Goal: Task Accomplishment & Management: Use online tool/utility

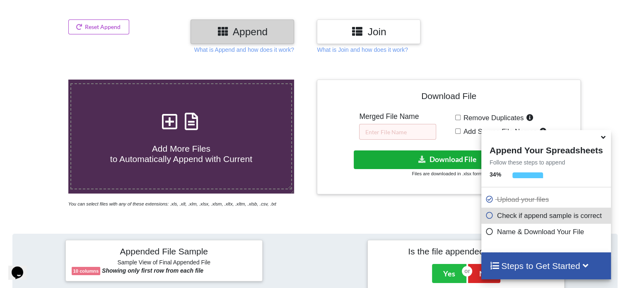
scroll to position [41, 0]
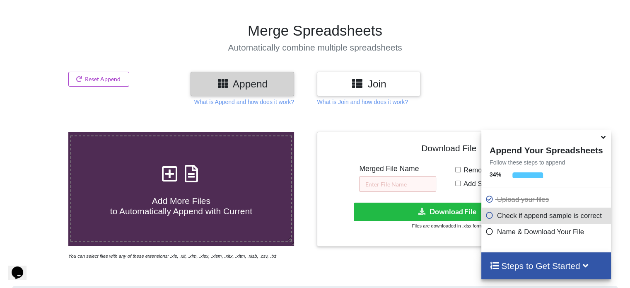
click at [532, 232] on p "Name & Download Your File" at bounding box center [547, 232] width 123 height 10
click at [493, 235] on span at bounding box center [492, 232] width 12 height 8
click at [487, 232] on icon at bounding box center [490, 230] width 8 height 7
click at [510, 266] on h4 "Steps to Get Started" at bounding box center [546, 266] width 113 height 10
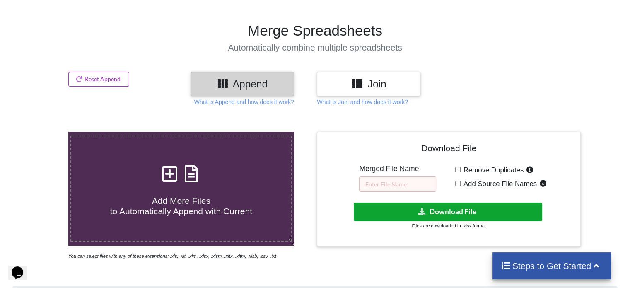
click at [485, 213] on button "Download File" at bounding box center [448, 212] width 189 height 19
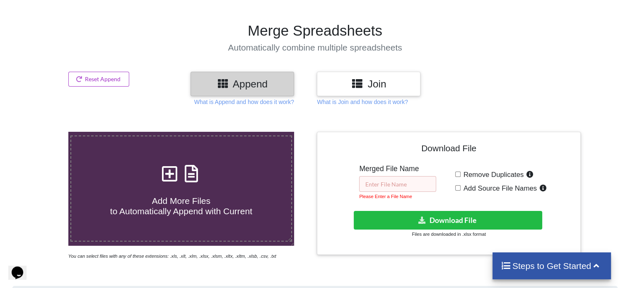
click at [407, 187] on input "text" at bounding box center [397, 184] width 77 height 16
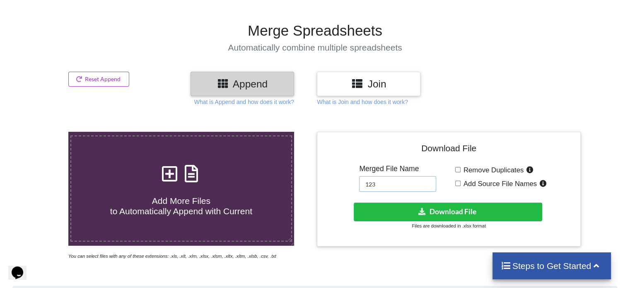
type input "123"
click at [433, 201] on div "Download File Merged File Name 123 Remove Duplicates Add Source File Names Down…" at bounding box center [448, 189] width 251 height 102
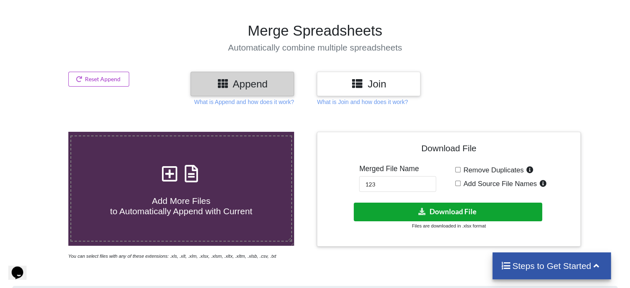
click at [434, 208] on button "Download File" at bounding box center [448, 212] width 189 height 19
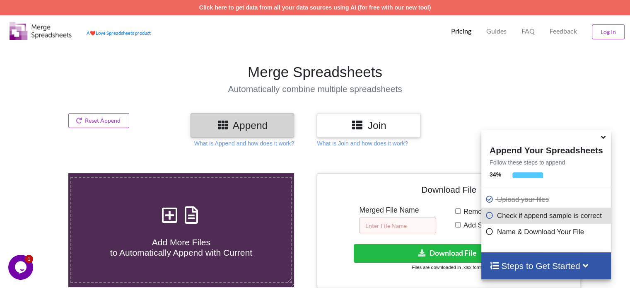
click at [407, 226] on input "text" at bounding box center [397, 226] width 77 height 16
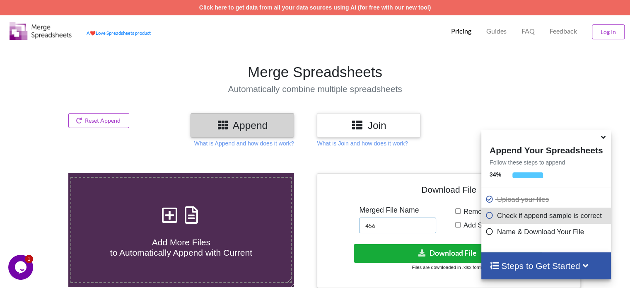
type input "456"
click at [404, 244] on button "Download File" at bounding box center [448, 253] width 189 height 19
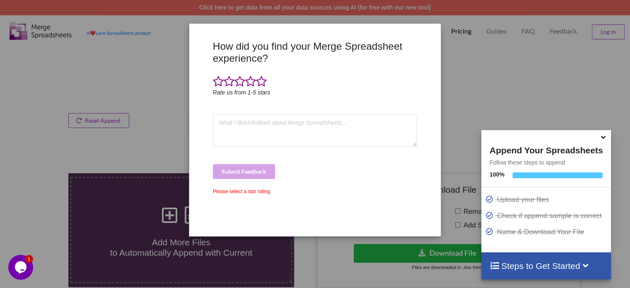
click at [104, 24] on div "How did you find your Merge Spreadsheet experience? Rate us from 1-5 stars Subm…" at bounding box center [315, 144] width 630 height 288
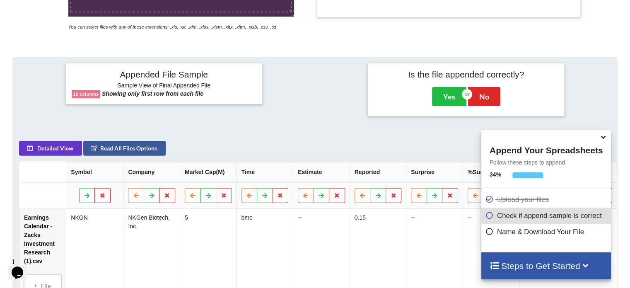
scroll to position [244, 0]
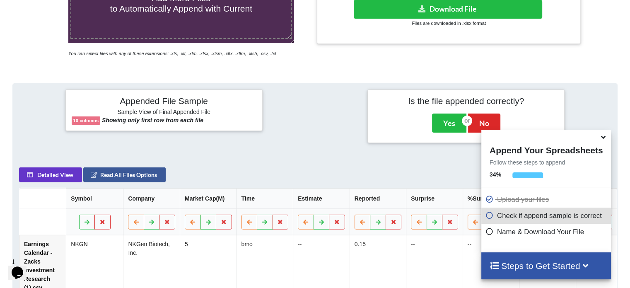
click at [384, 119] on div "Is the file appended correctly? Yes No" at bounding box center [466, 116] width 185 height 41
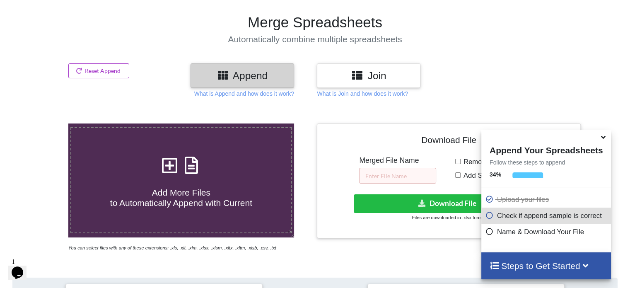
scroll to position [0, 0]
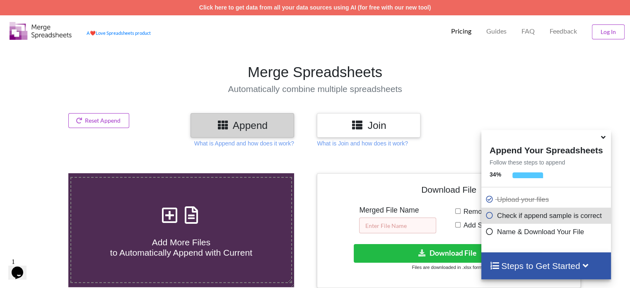
click at [392, 225] on input "text" at bounding box center [397, 226] width 77 height 16
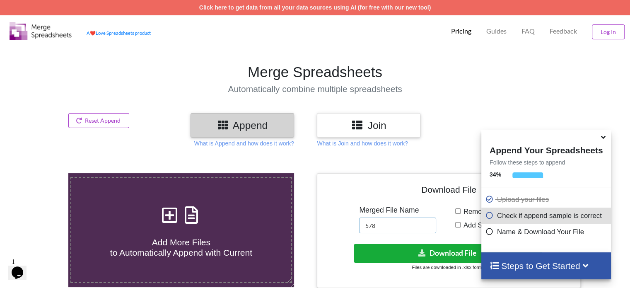
type input "578"
click at [383, 252] on button "Download File" at bounding box center [448, 253] width 189 height 19
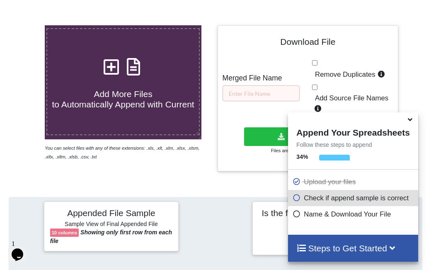
scroll to position [166, 0]
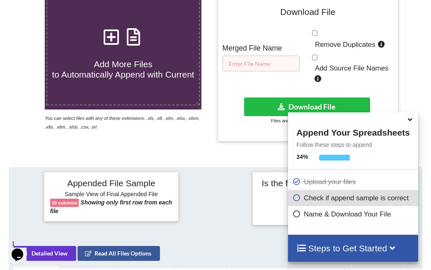
click at [268, 56] on input "text" at bounding box center [260, 64] width 77 height 16
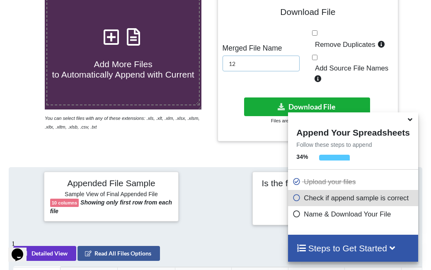
type input "12"
click at [295, 97] on button "Download File" at bounding box center [307, 106] width 126 height 19
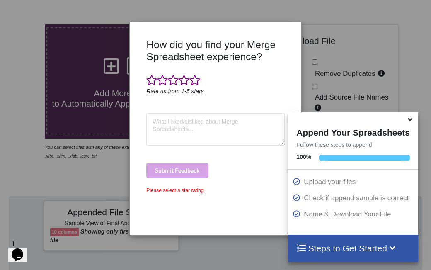
scroll to position [124, 0]
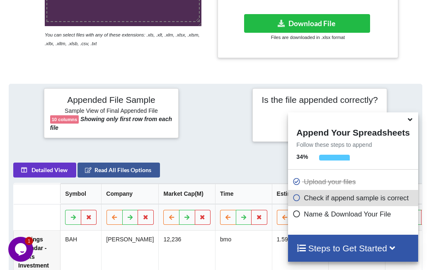
scroll to position [198, 0]
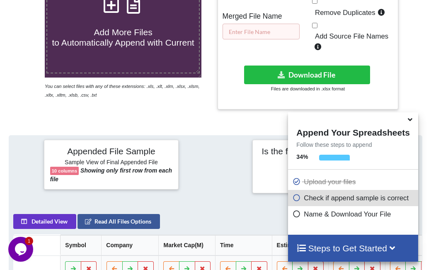
click at [250, 27] on input "text" at bounding box center [260, 32] width 77 height 16
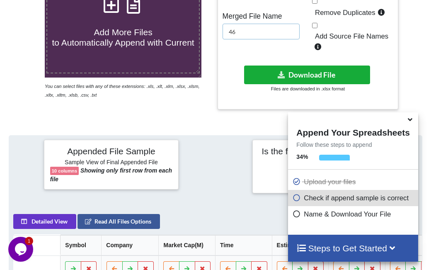
type input "46"
click at [278, 65] on button "Download File" at bounding box center [307, 74] width 126 height 19
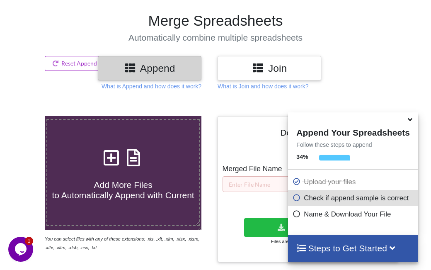
scroll to position [32, 0]
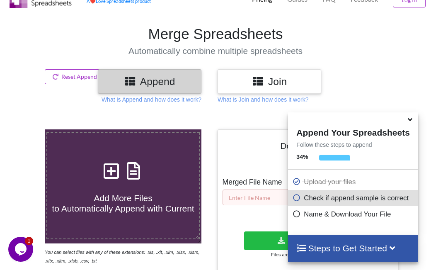
click at [231, 193] on input "text" at bounding box center [260, 197] width 77 height 16
type input "345"
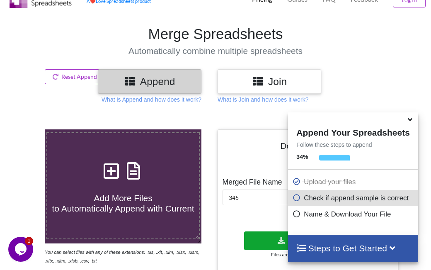
click at [252, 231] on button "Download File" at bounding box center [307, 240] width 126 height 19
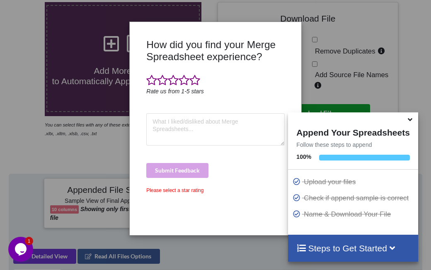
scroll to position [281, 0]
